Goal: Information Seeking & Learning: Learn about a topic

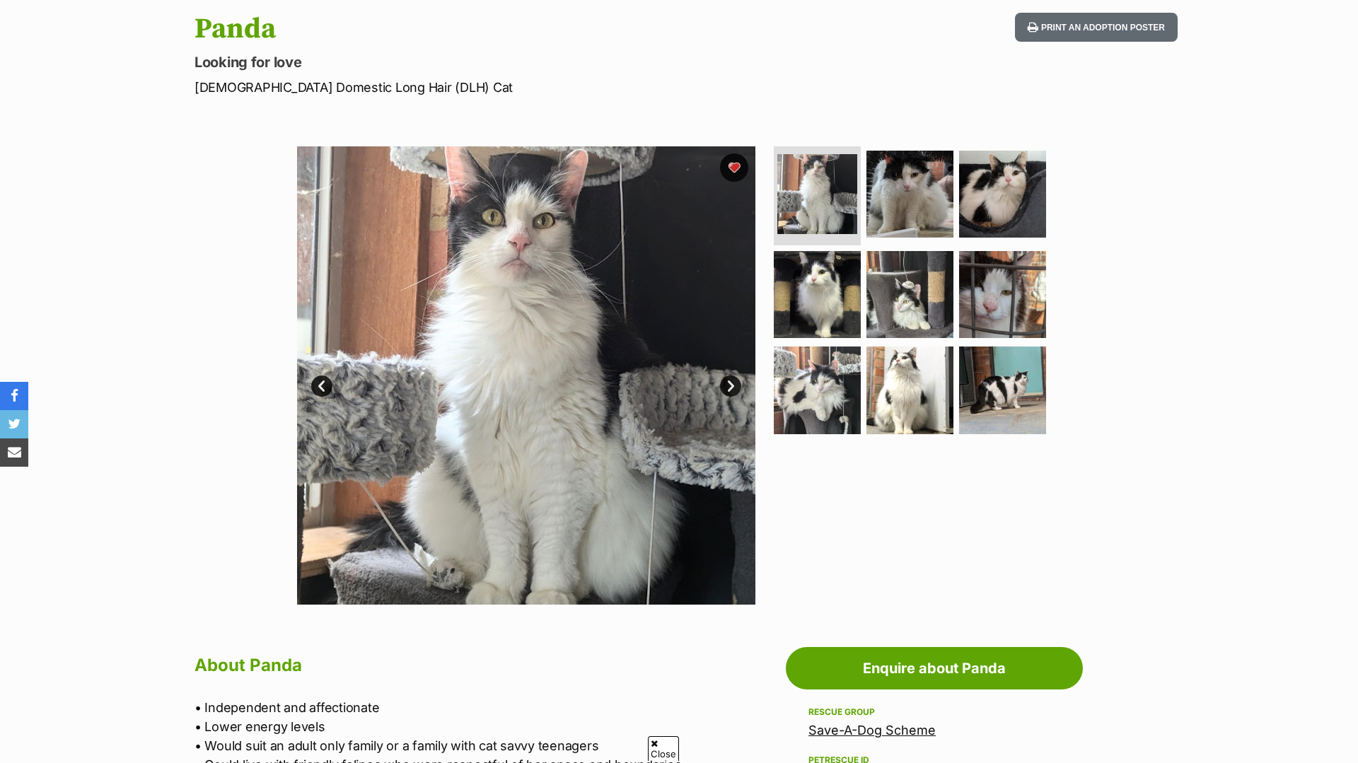
scroll to position [149, 0]
click at [733, 377] on link "Next" at bounding box center [730, 385] width 21 height 21
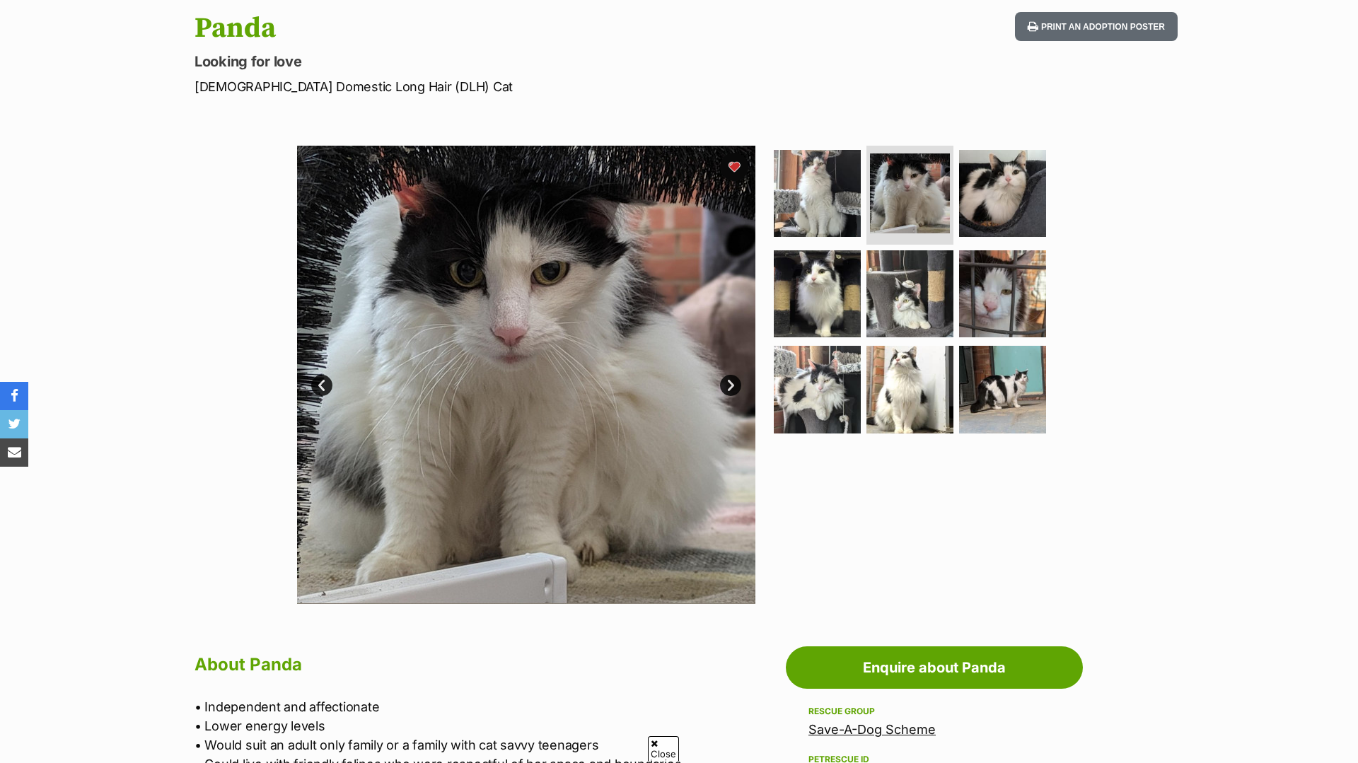
click at [733, 377] on link "Next" at bounding box center [730, 385] width 21 height 21
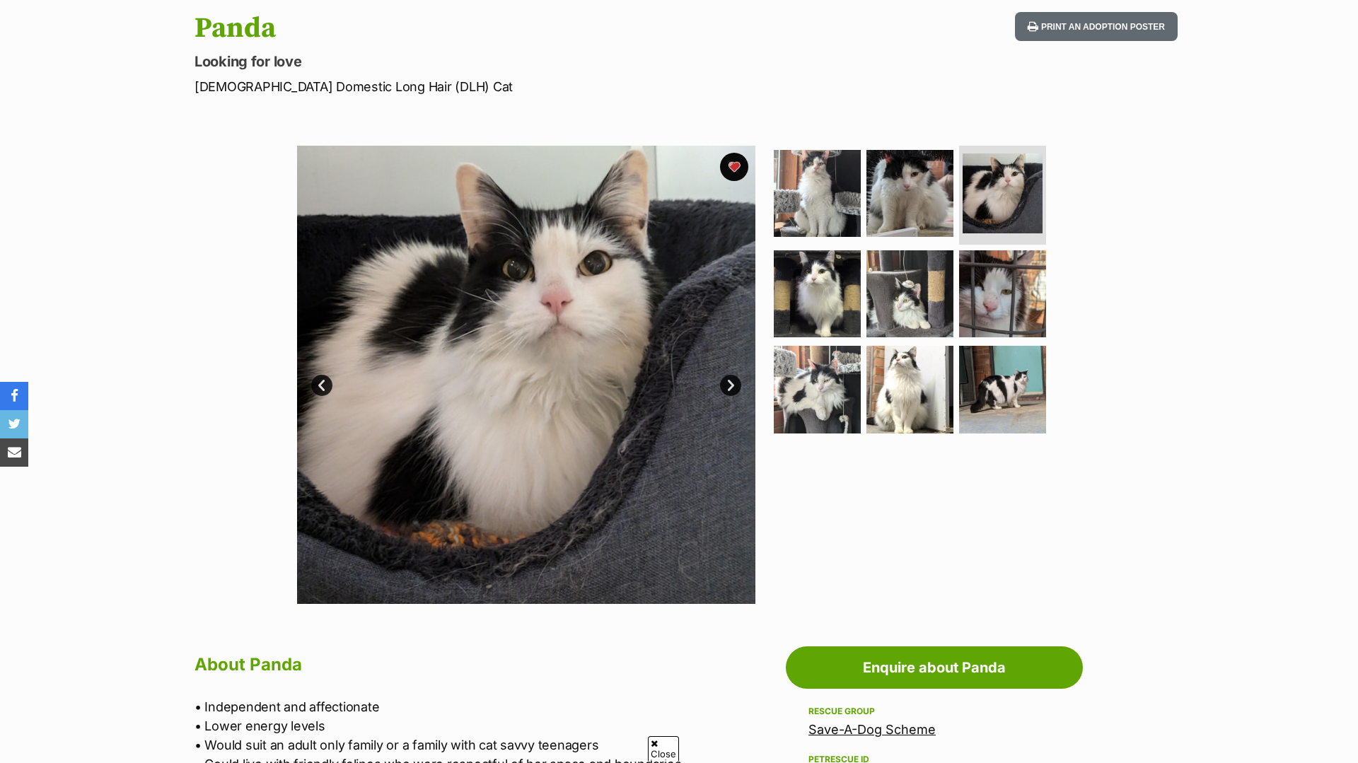
click at [733, 378] on link "Next" at bounding box center [730, 385] width 21 height 21
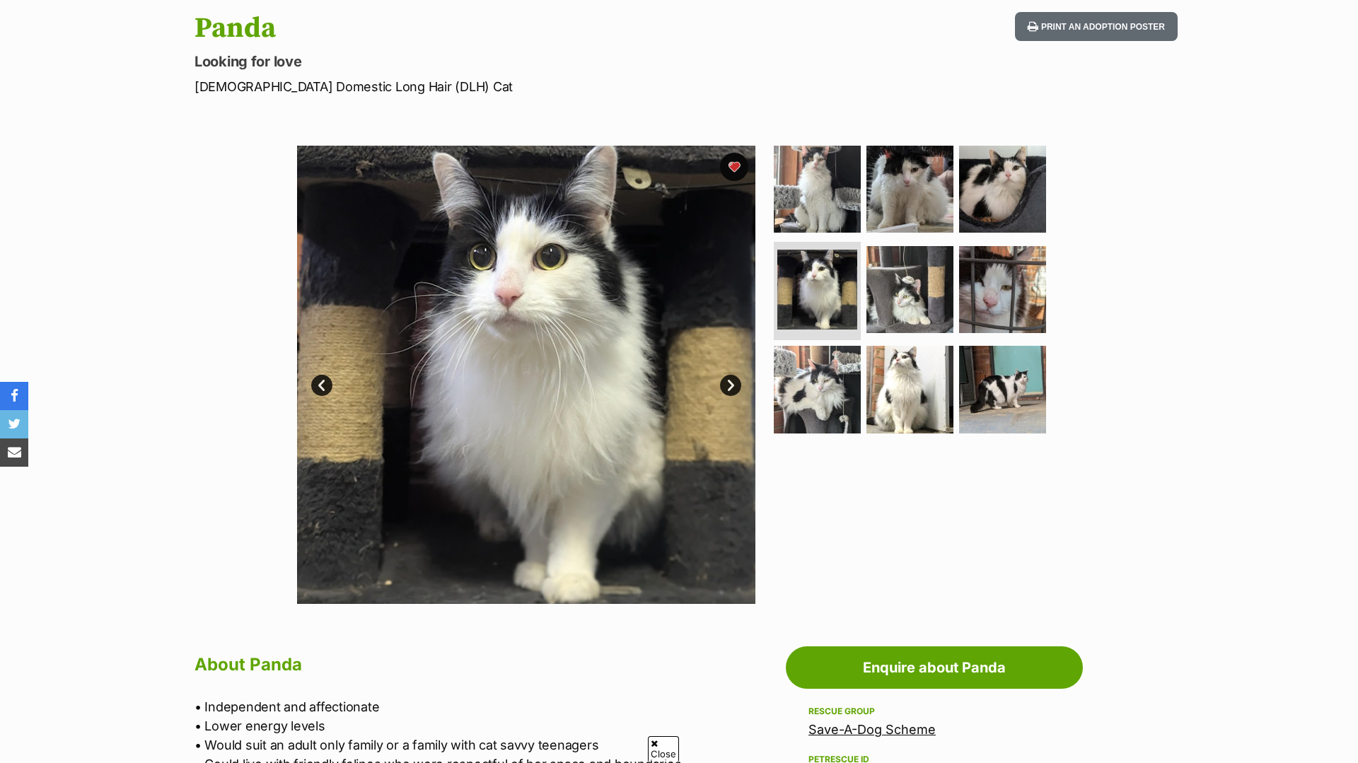
click at [733, 378] on link "Next" at bounding box center [730, 385] width 21 height 21
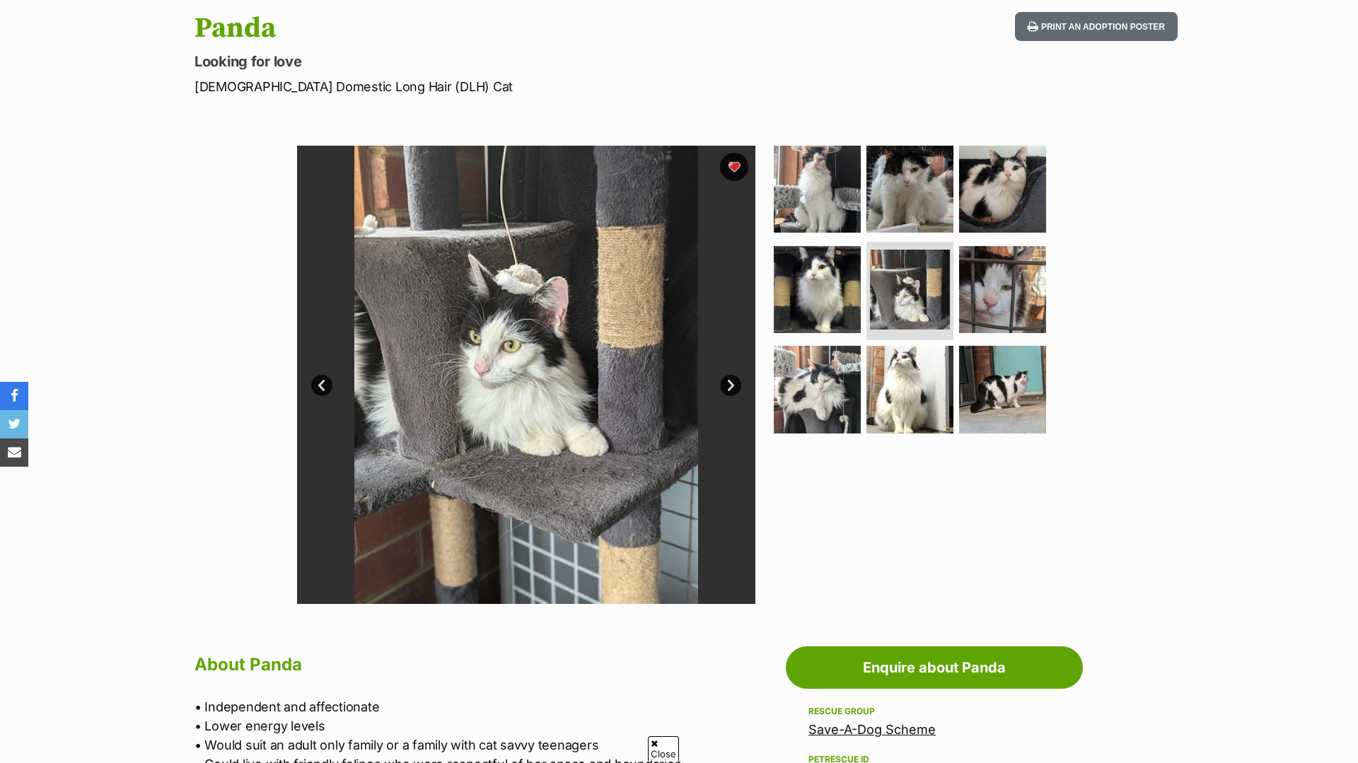
click at [733, 378] on link "Next" at bounding box center [730, 385] width 21 height 21
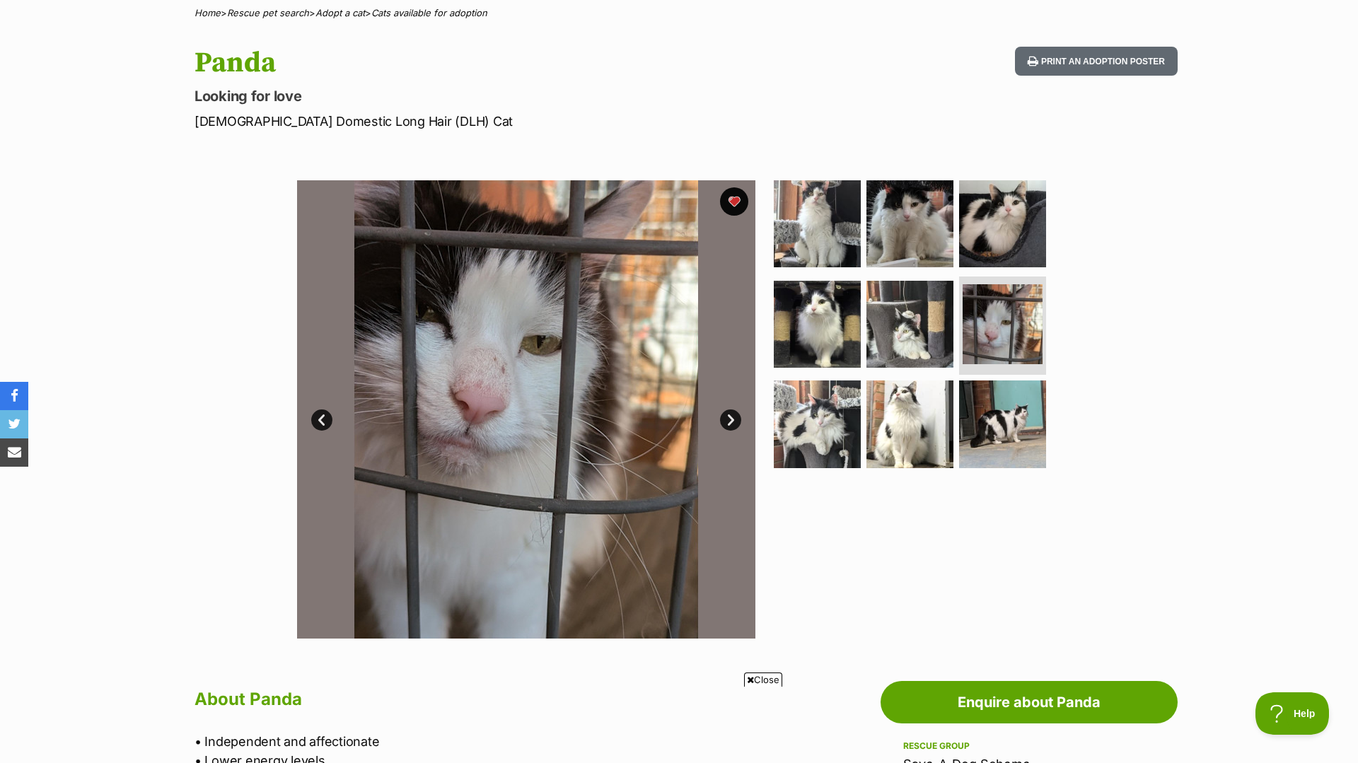
scroll to position [0, 0]
click at [738, 417] on link "Next" at bounding box center [730, 419] width 21 height 21
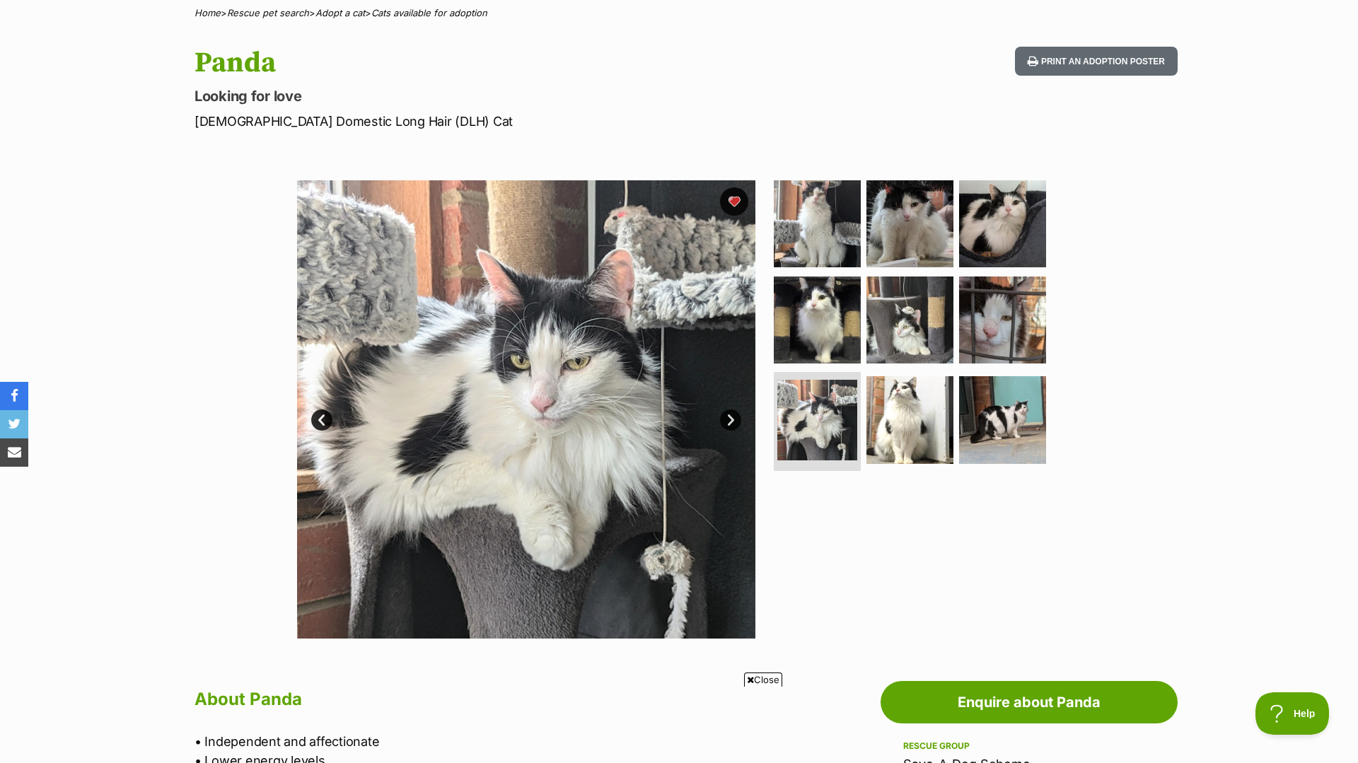
click at [738, 417] on link "Next" at bounding box center [730, 419] width 21 height 21
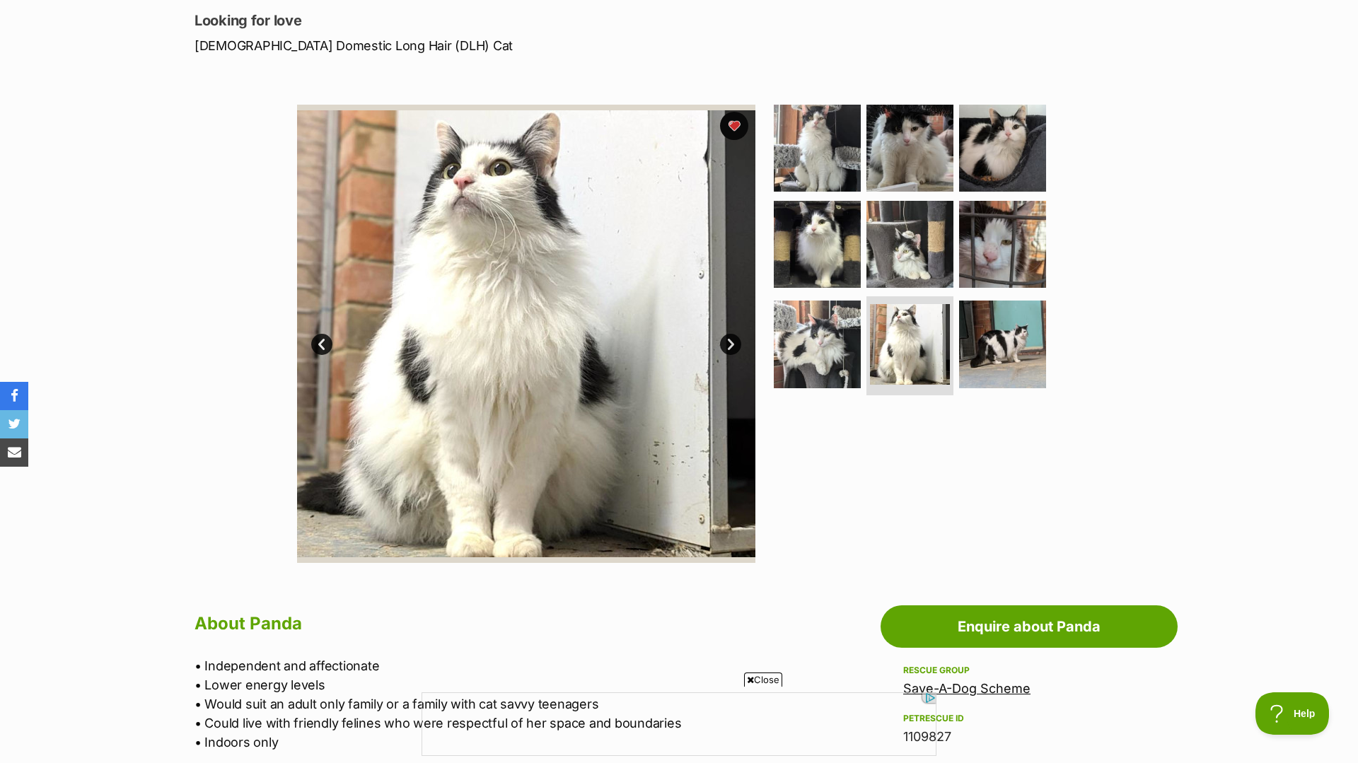
click at [728, 347] on link "Next" at bounding box center [730, 344] width 21 height 21
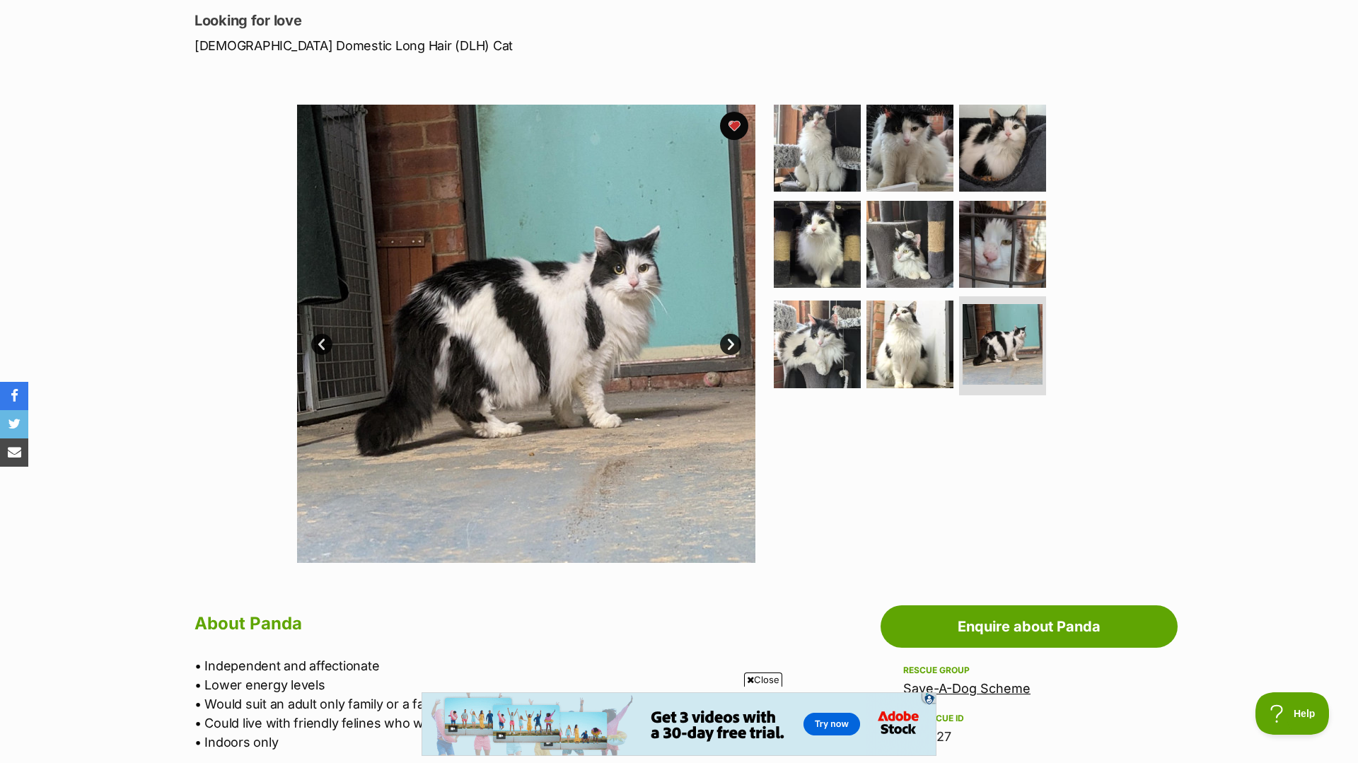
click at [734, 338] on link "Next" at bounding box center [730, 344] width 21 height 21
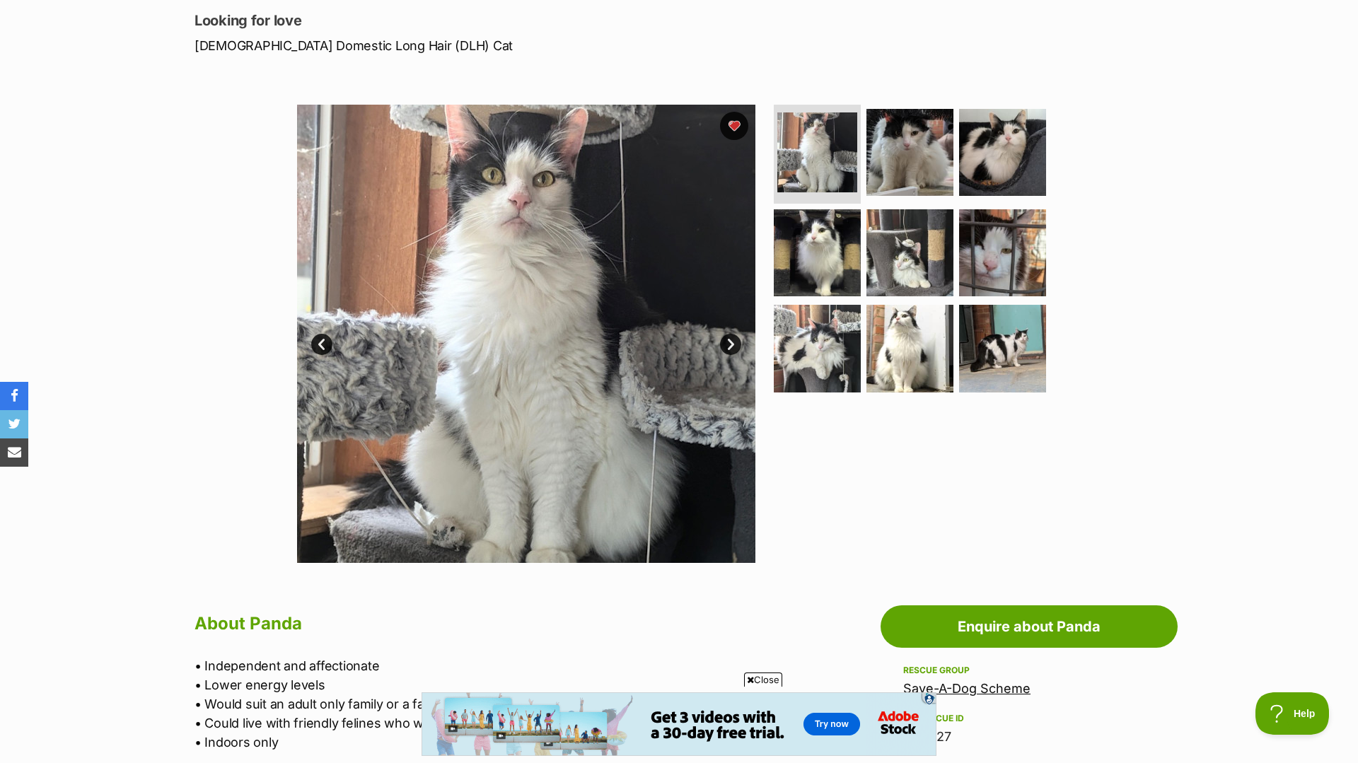
click at [734, 338] on link "Next" at bounding box center [730, 344] width 21 height 21
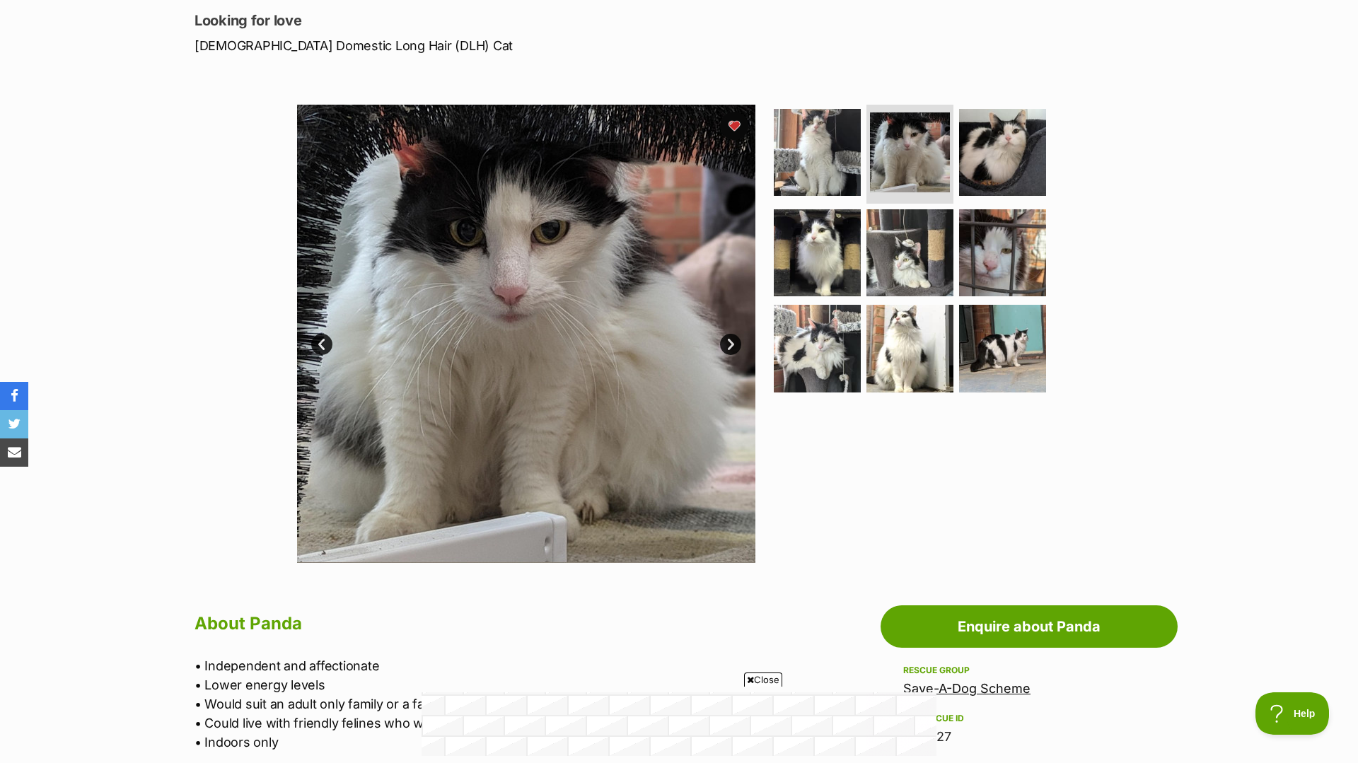
click at [735, 337] on link "Next" at bounding box center [730, 344] width 21 height 21
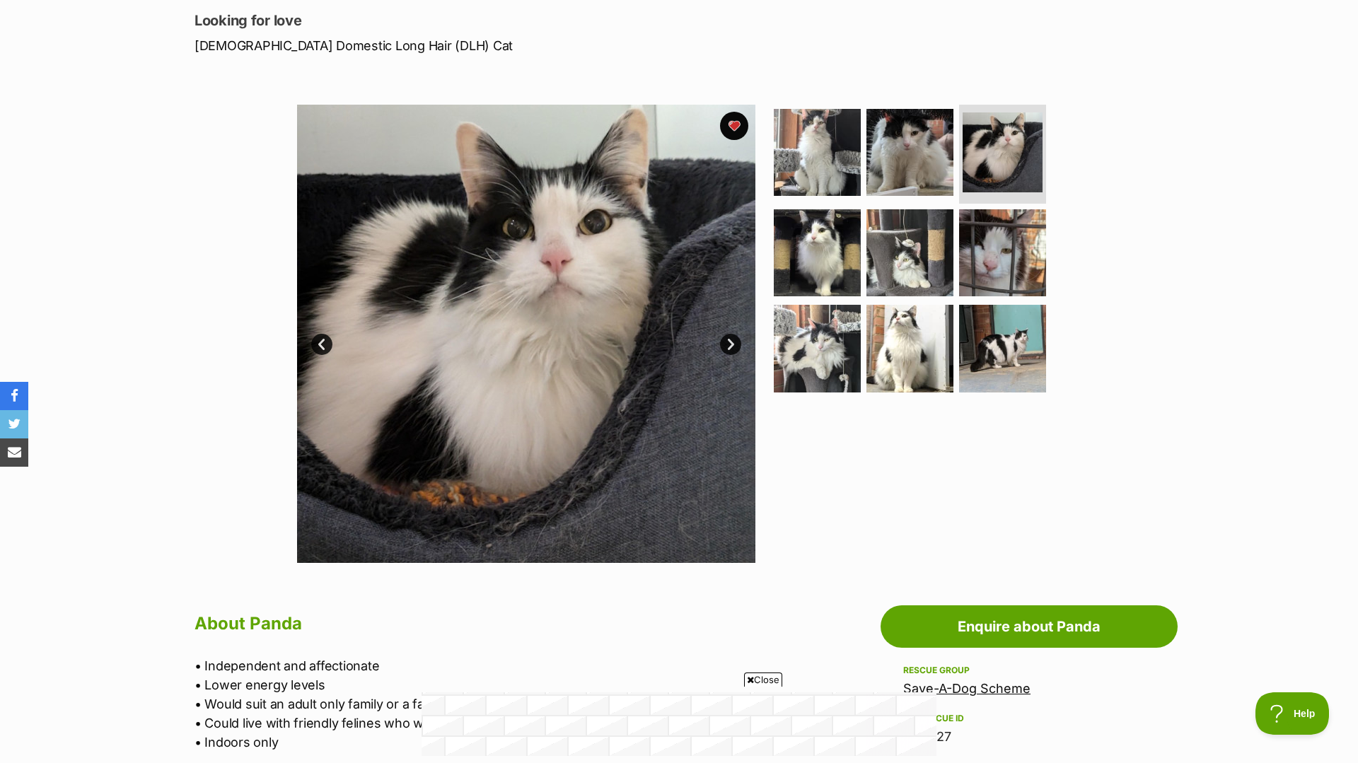
click at [735, 337] on link "Next" at bounding box center [730, 344] width 21 height 21
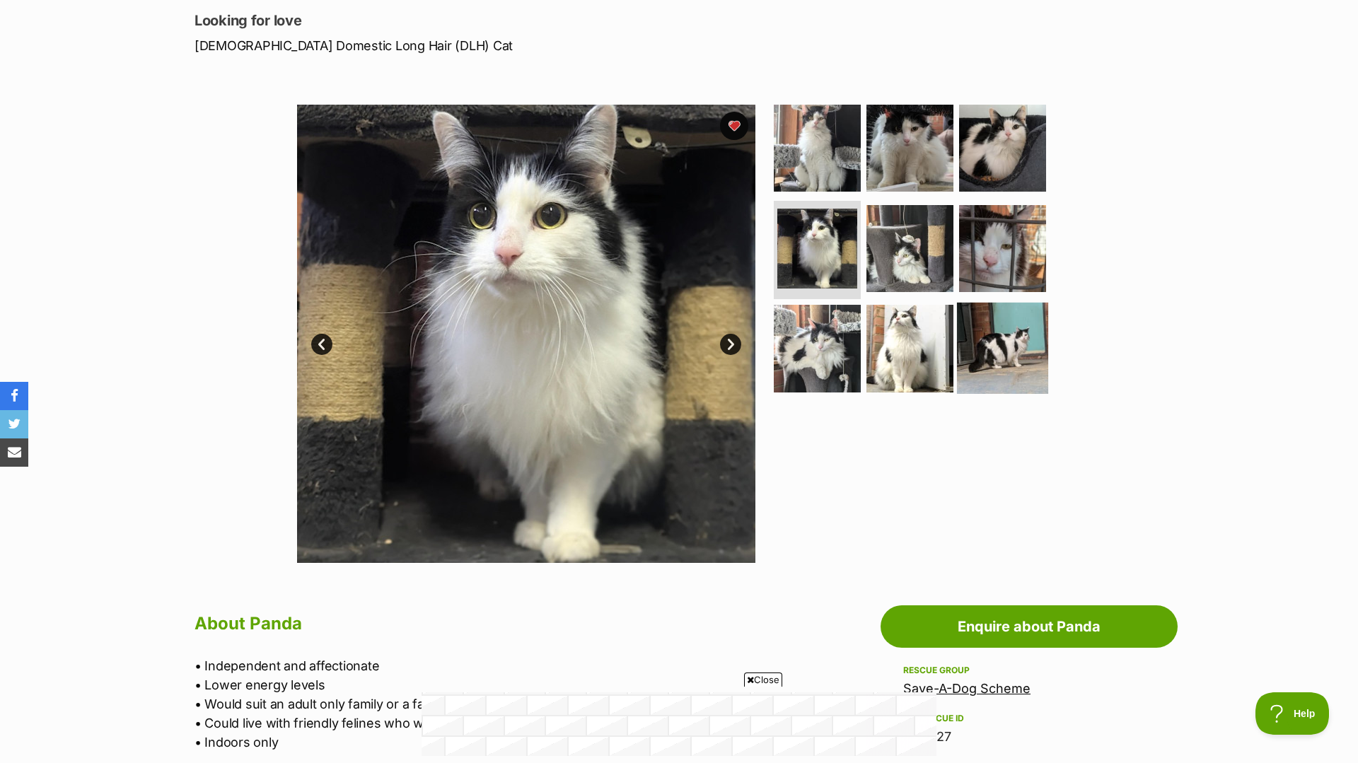
click at [994, 366] on img at bounding box center [1002, 348] width 91 height 91
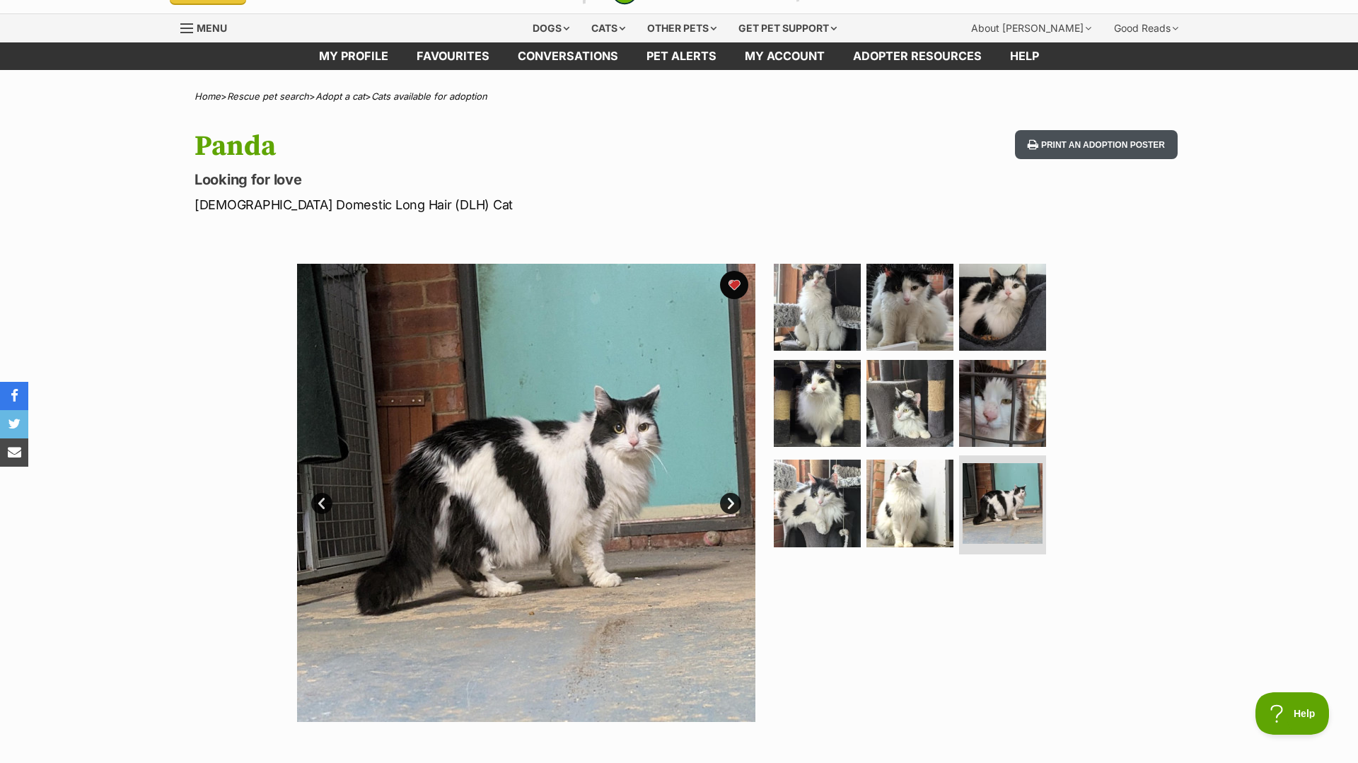
click at [1076, 154] on button "Print an adoption poster" at bounding box center [1096, 144] width 163 height 29
